Goal: Information Seeking & Learning: Learn about a topic

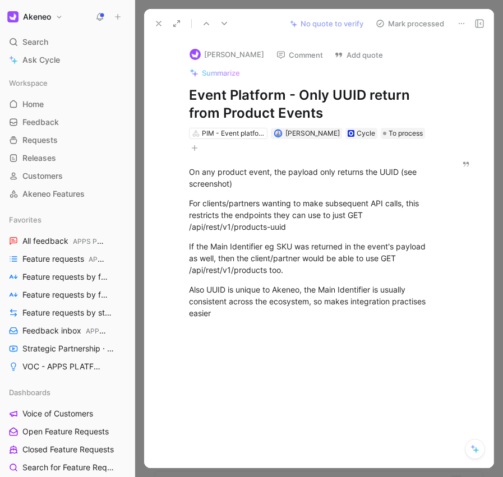
click at [157, 28] on button at bounding box center [159, 24] width 16 height 16
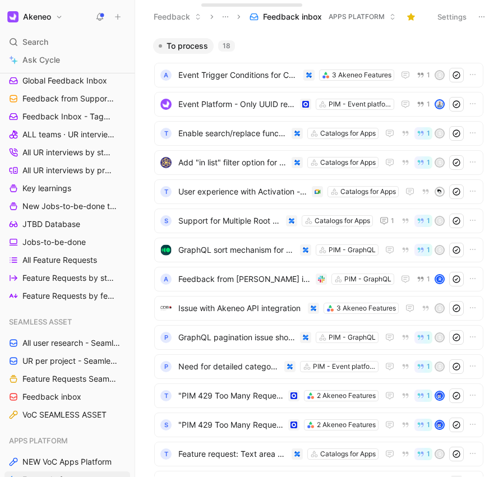
scroll to position [667, 0]
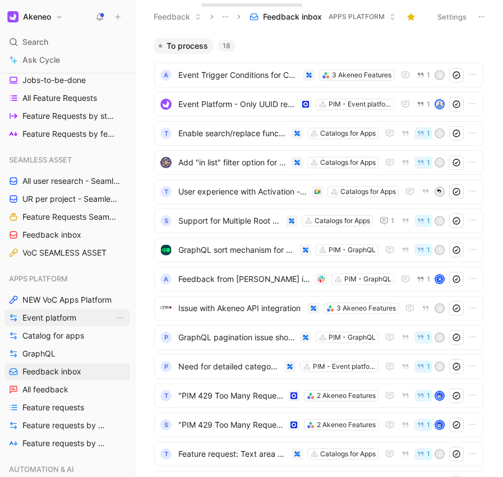
click at [53, 314] on span "Event platform" at bounding box center [49, 317] width 54 height 11
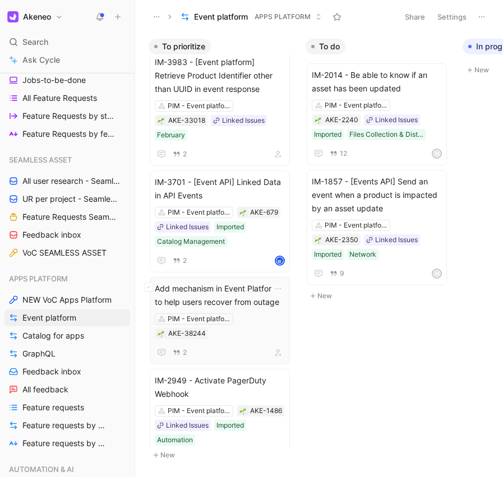
scroll to position [772, 0]
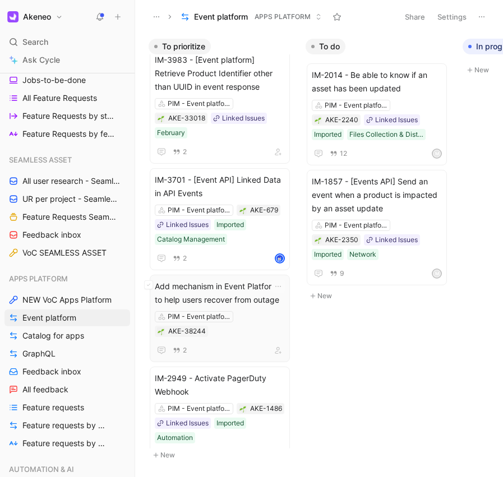
click at [247, 332] on div "PIM - Event platform AKE-38244" at bounding box center [220, 324] width 130 height 26
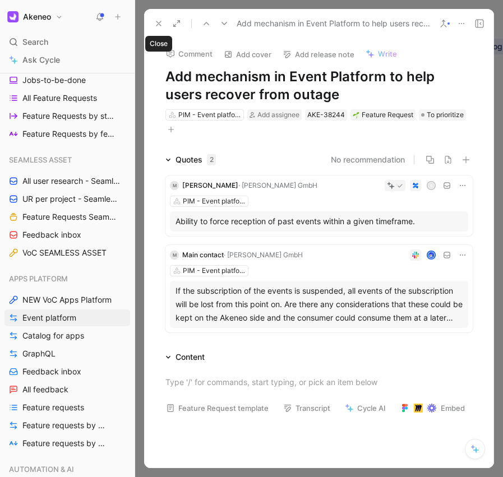
click at [155, 24] on icon at bounding box center [158, 23] width 9 height 9
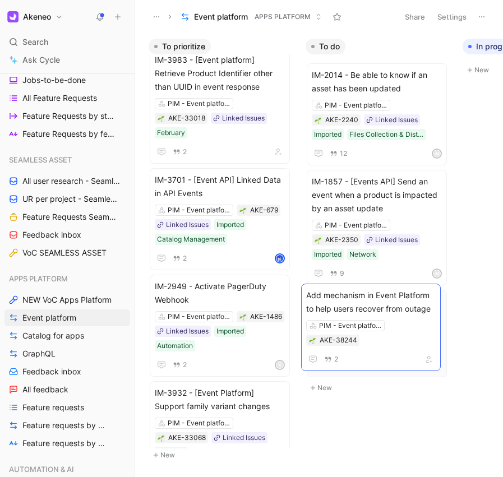
drag, startPoint x: 249, startPoint y: 300, endPoint x: 400, endPoint y: 309, distance: 151.6
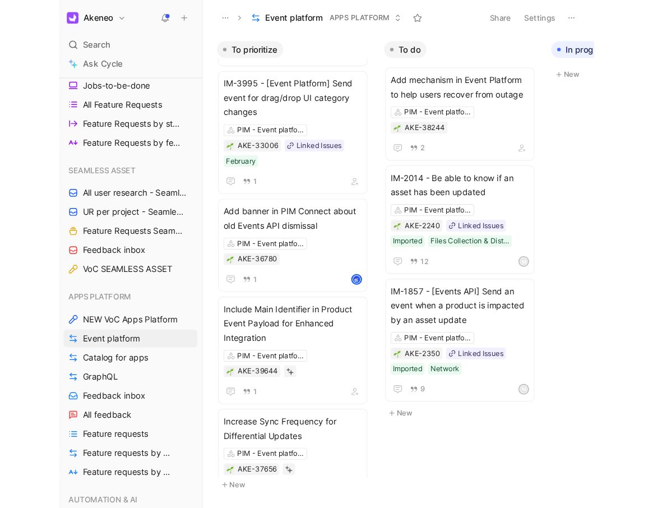
scroll to position [1194, 0]
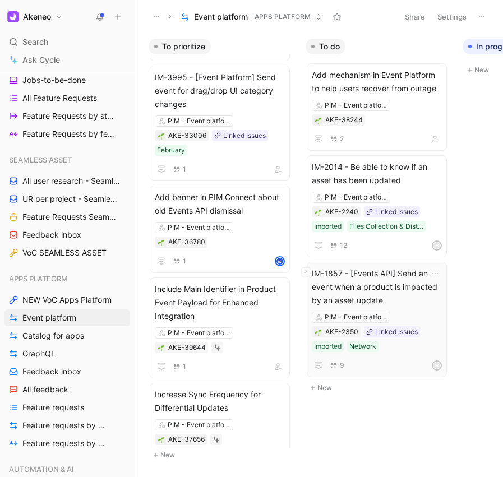
click at [375, 289] on span "IM-1857 - [Events API] Send an event when a product is impacted by an asset upd…" at bounding box center [377, 287] width 130 height 40
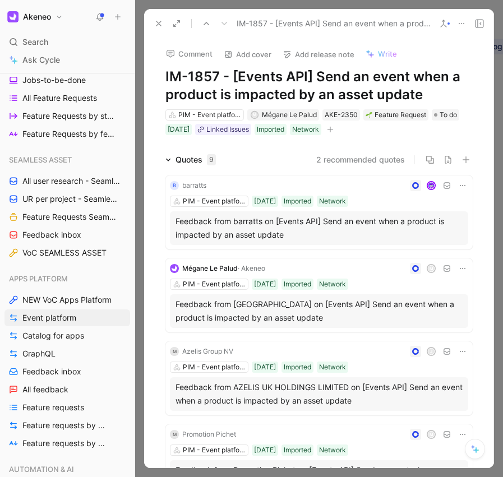
click at [155, 21] on icon at bounding box center [158, 23] width 9 height 9
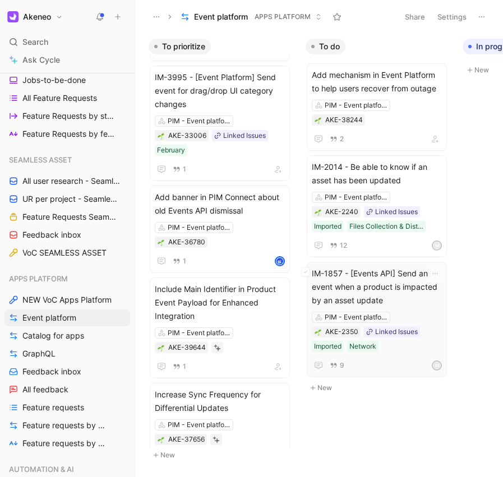
click at [404, 303] on span "IM-1857 - [Events API] Send an event when a product is impacted by an asset upd…" at bounding box center [377, 287] width 130 height 40
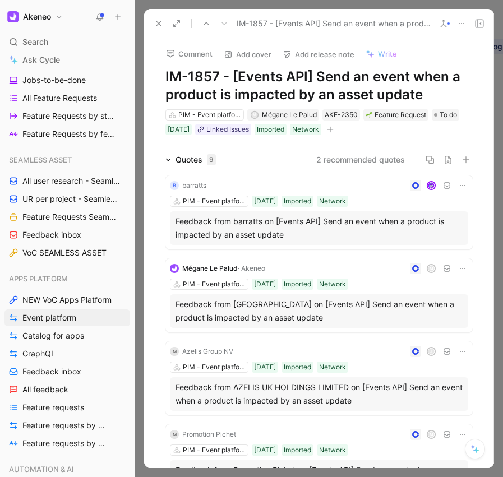
click at [152, 25] on button at bounding box center [159, 24] width 16 height 16
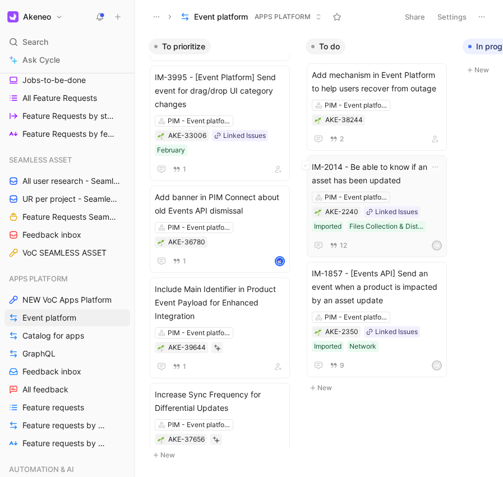
click at [400, 165] on span "IM-2014 - Be able to know if an asset has been updated" at bounding box center [377, 173] width 130 height 27
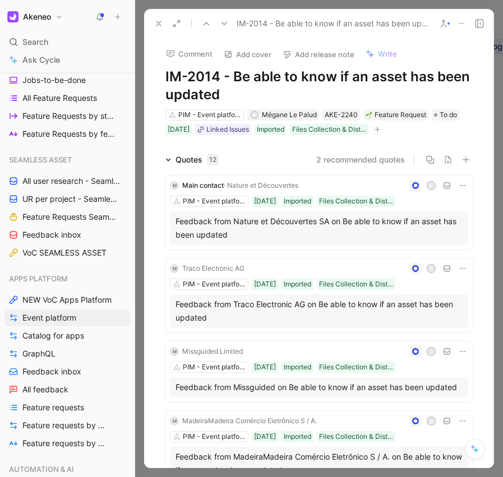
click at [157, 19] on icon at bounding box center [158, 23] width 9 height 9
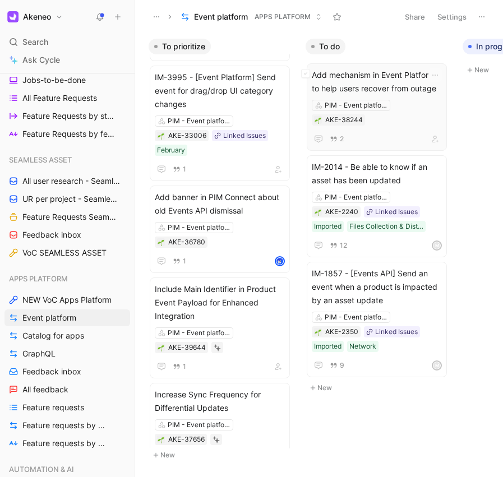
click at [396, 71] on span "Add mechanism in Event Platform to help users recover from outage" at bounding box center [377, 81] width 130 height 27
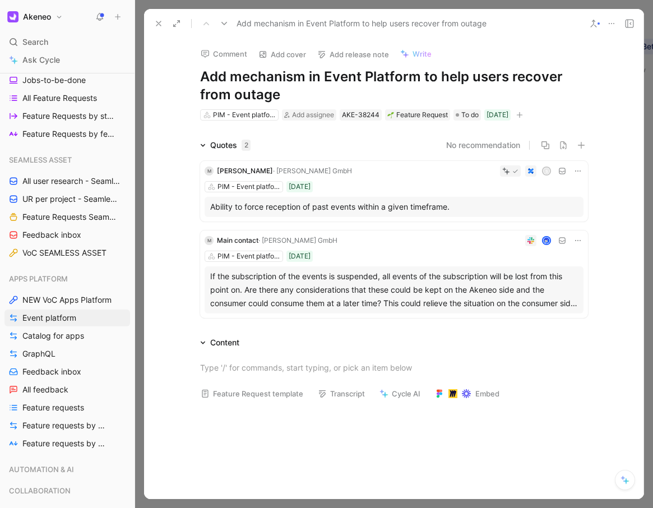
drag, startPoint x: 300, startPoint y: 78, endPoint x: 313, endPoint y: 92, distance: 18.7
click at [313, 92] on h1 "Add mechanism in Event Platform to help users recover from outage" at bounding box center [394, 86] width 388 height 36
click at [273, 168] on span "· [PERSON_NAME] GmbH" at bounding box center [312, 170] width 79 height 8
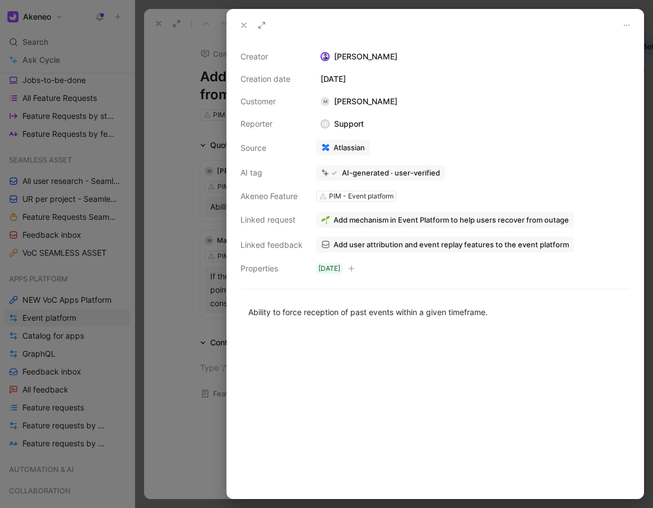
click at [196, 349] on div at bounding box center [326, 254] width 653 height 508
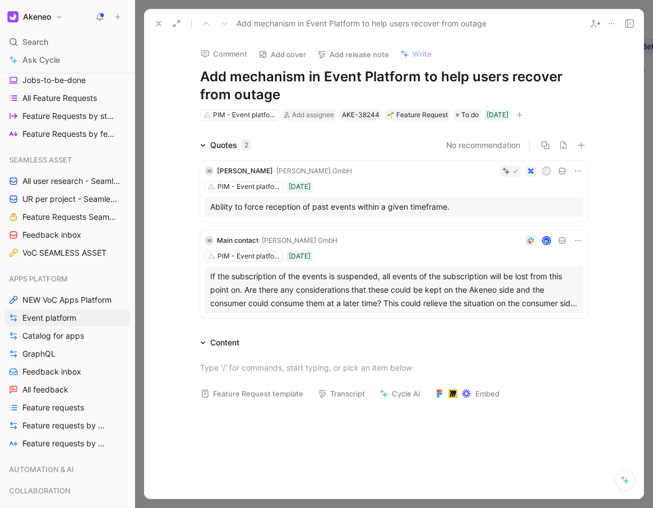
click at [332, 298] on div "If the subscription of the events is suspended, all events of the subscription …" at bounding box center [394, 290] width 368 height 40
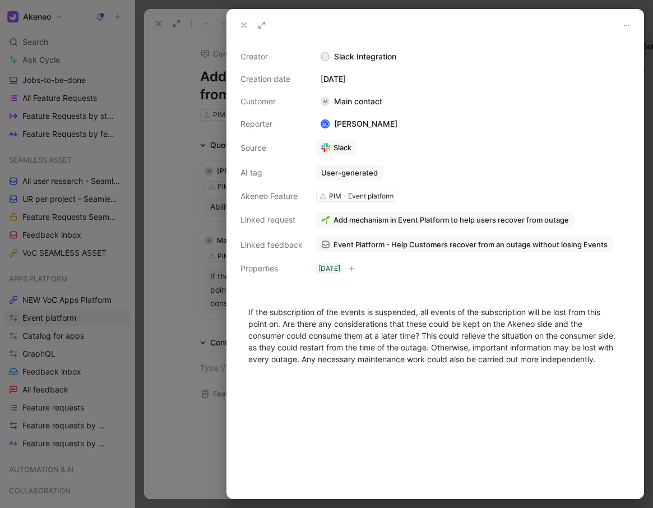
click at [190, 342] on div at bounding box center [326, 254] width 653 height 508
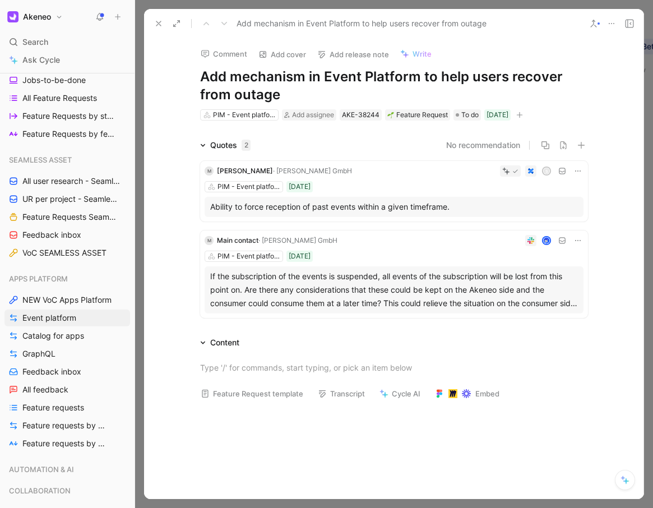
click at [349, 277] on div "If the subscription of the events is suspended, all events of the subscription …" at bounding box center [394, 290] width 368 height 40
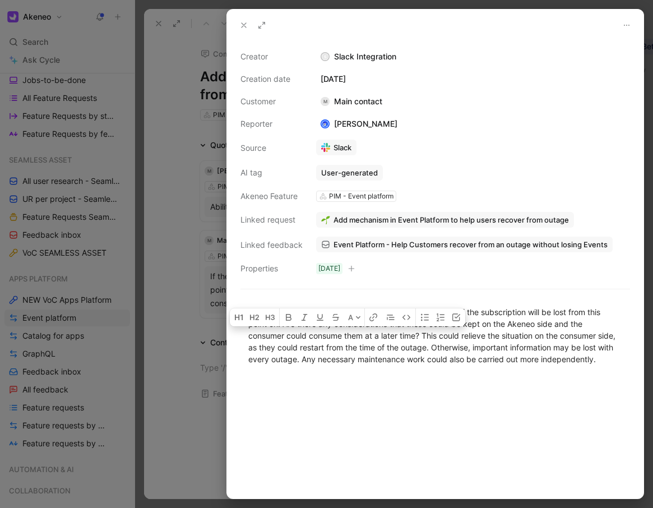
drag, startPoint x: 289, startPoint y: 335, endPoint x: 397, endPoint y: 336, distance: 108.7
click at [397, 336] on div "If the subscription of the events is suspended, all events of the subscription …" at bounding box center [435, 335] width 374 height 59
drag, startPoint x: 397, startPoint y: 336, endPoint x: 389, endPoint y: 349, distance: 15.9
click at [389, 349] on div "If the subscription of the events is suspended, all events of the subscription …" at bounding box center [435, 335] width 374 height 59
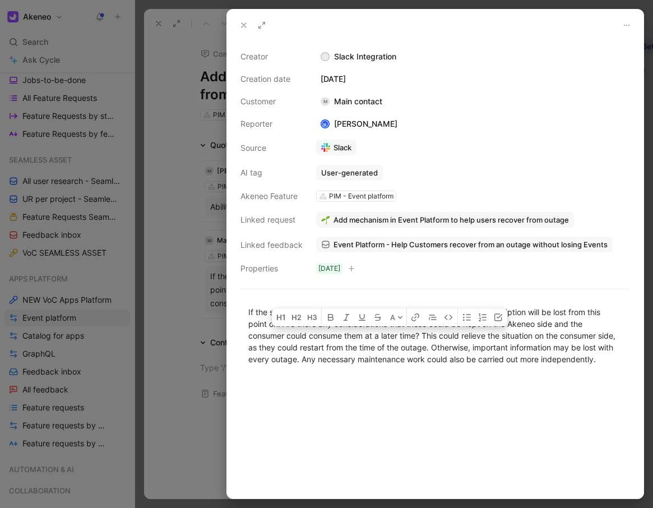
click at [354, 397] on div at bounding box center [435, 437] width 416 height 121
click at [180, 417] on div at bounding box center [326, 254] width 653 height 508
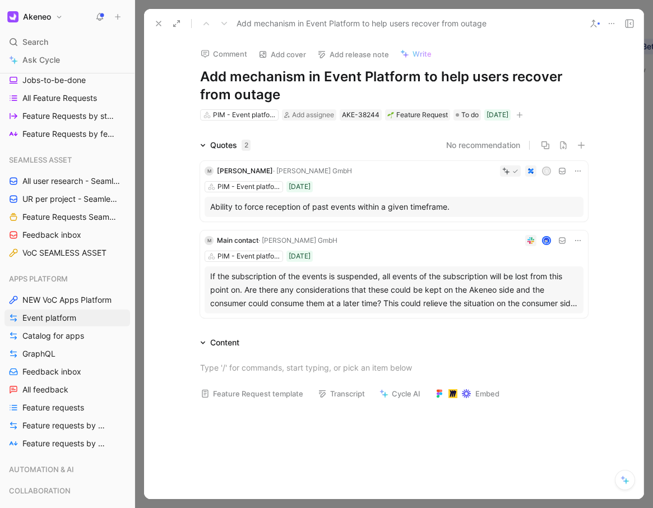
click at [155, 21] on icon at bounding box center [158, 23] width 9 height 9
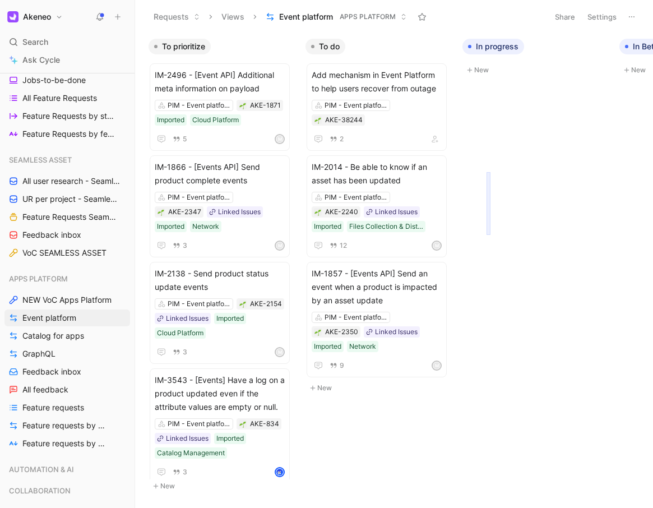
click at [493, 234] on body "Akeneo Search ⌘ K Ask Cycle Workspace Home G then H Feedback G then F Requests …" at bounding box center [326, 254] width 653 height 508
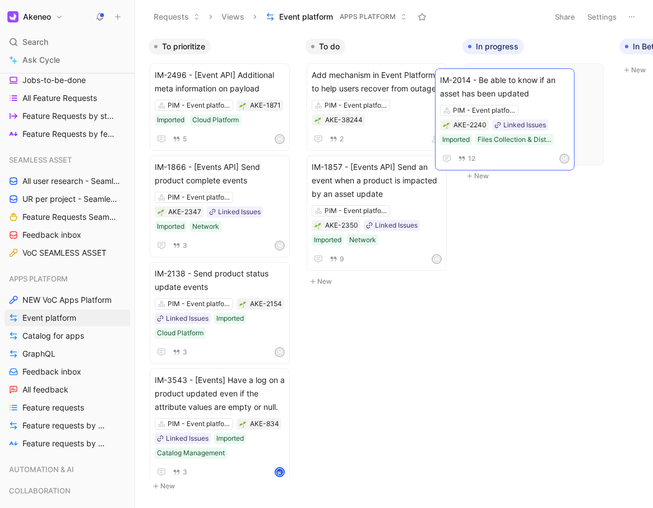
scroll to position [0, 13]
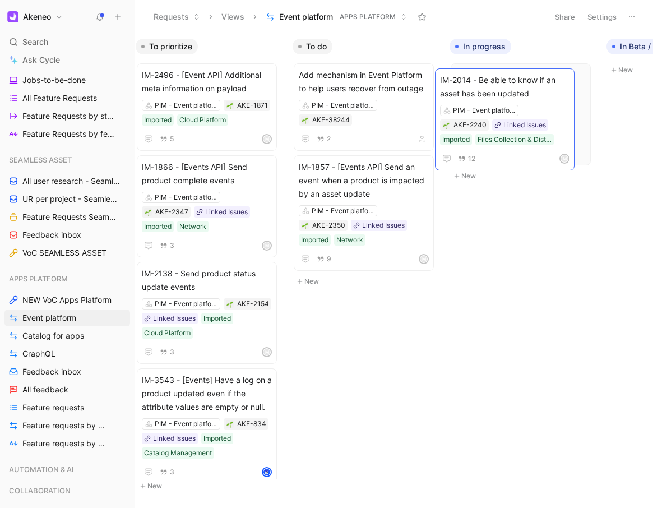
drag, startPoint x: 370, startPoint y: 173, endPoint x: 499, endPoint y: 86, distance: 154.9
